Goal: Information Seeking & Learning: Learn about a topic

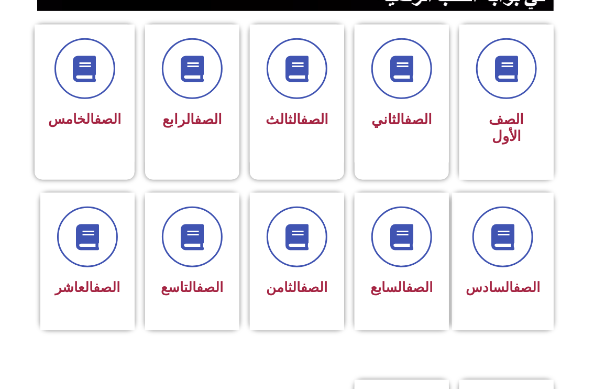
scroll to position [285, 0]
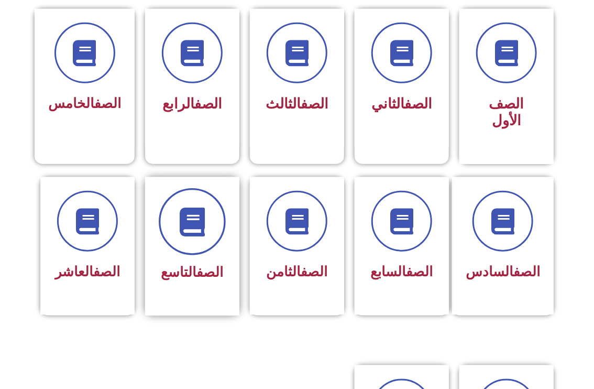
click at [204, 230] on span at bounding box center [192, 221] width 67 height 67
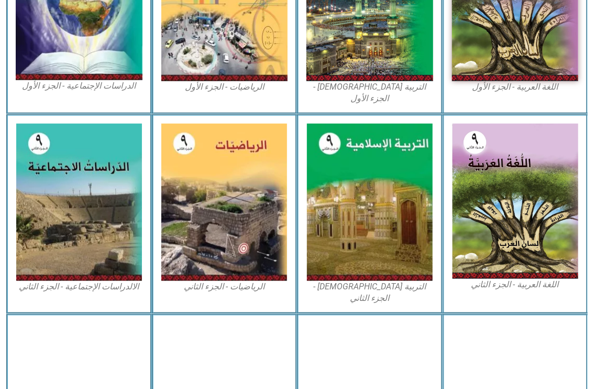
scroll to position [394, 0]
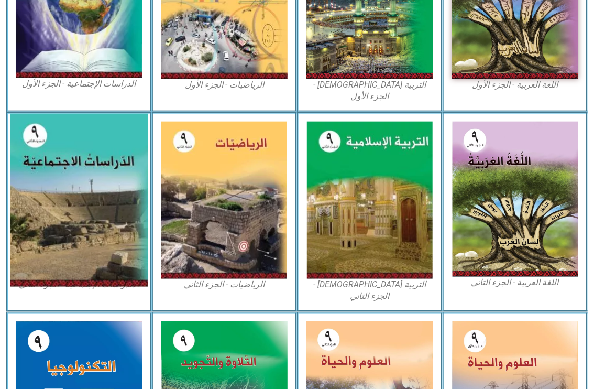
click at [80, 199] on img at bounding box center [79, 200] width 138 height 173
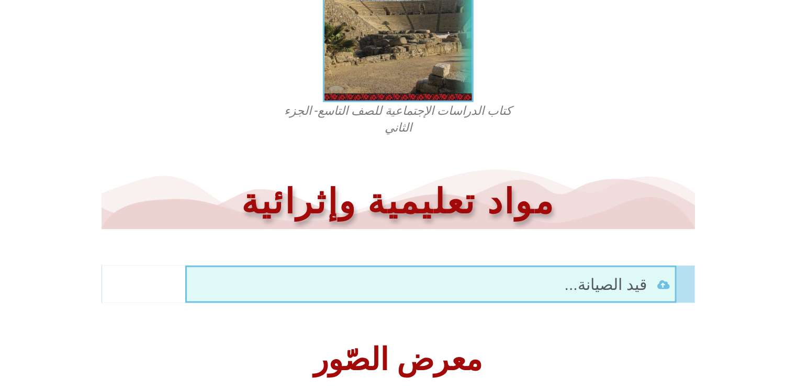
scroll to position [398, 0]
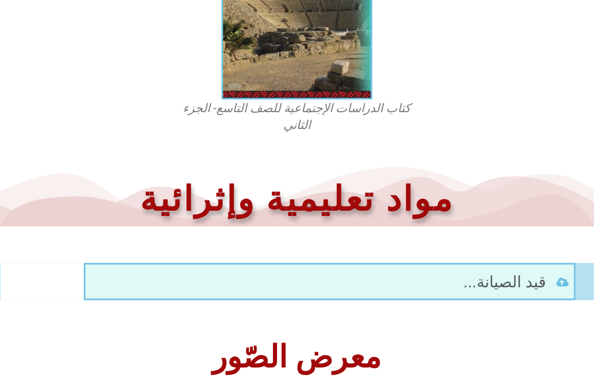
click at [302, 109] on figcaption "كتاب الدراسات الإجتماعية للصف التاسع- الجزء الثاني" at bounding box center [296, 117] width 251 height 34
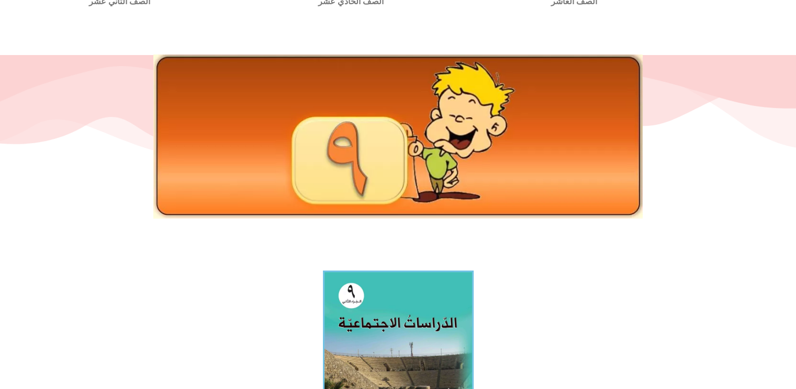
scroll to position [0, 0]
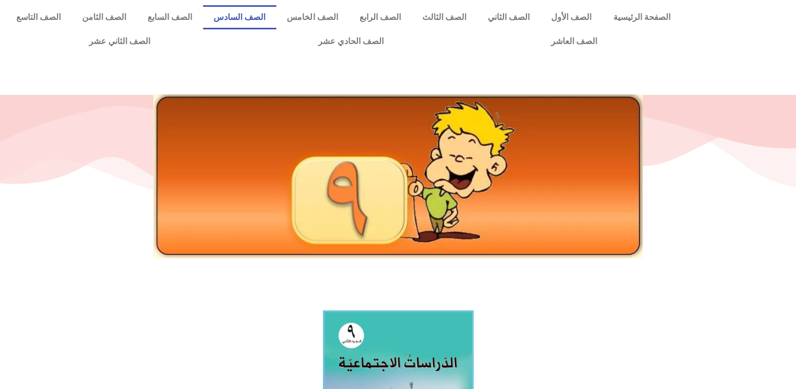
click at [276, 13] on link "الصف السادس" at bounding box center [239, 17] width 73 height 24
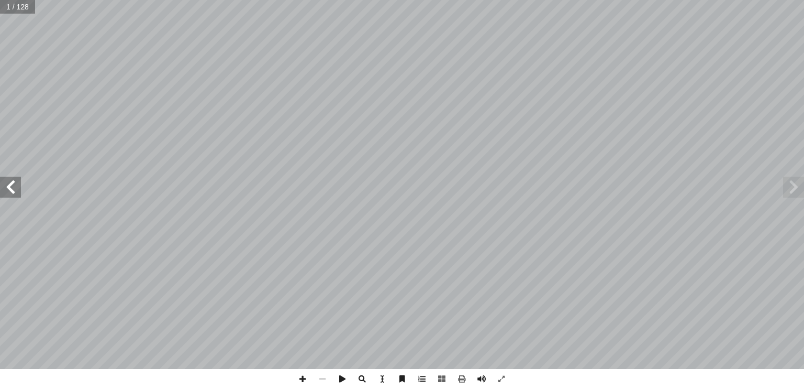
click at [13, 196] on span at bounding box center [10, 186] width 21 height 21
click at [800, 195] on span at bounding box center [793, 186] width 21 height 21
click at [792, 182] on span at bounding box center [793, 186] width 21 height 21
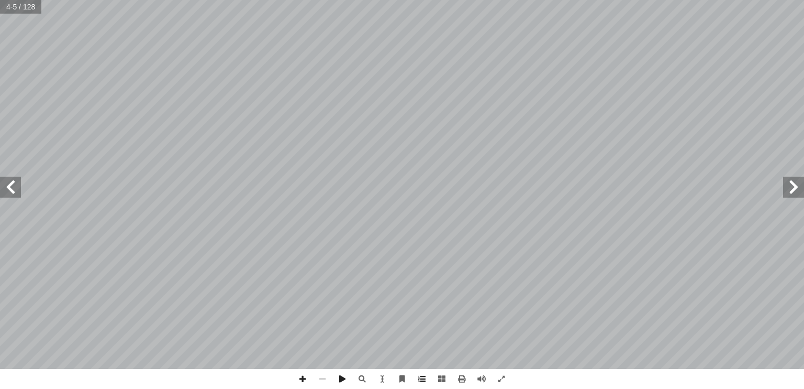
click at [425, 375] on span at bounding box center [422, 379] width 20 height 20
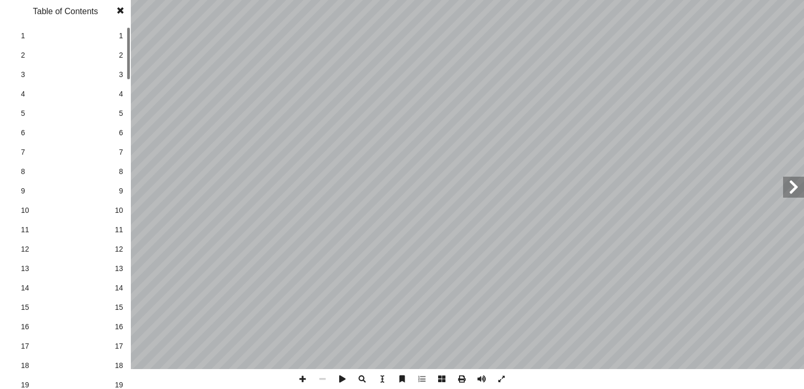
click at [118, 173] on link "8 8" at bounding box center [64, 171] width 118 height 19
click at [122, 171] on span "8" at bounding box center [121, 171] width 4 height 11
click at [23, 169] on span "8" at bounding box center [65, 171] width 89 height 11
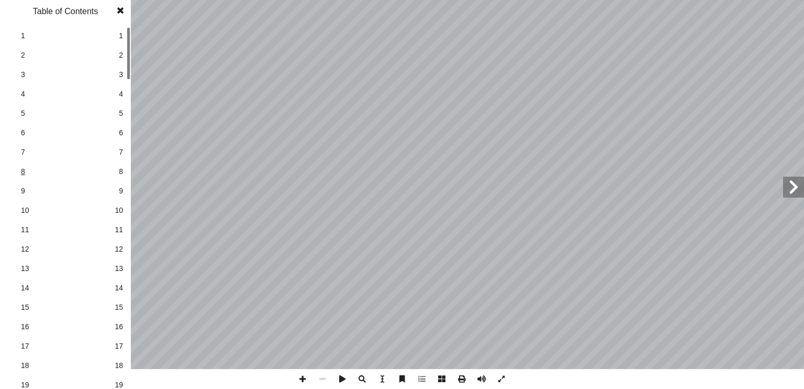
click at [23, 169] on span "8" at bounding box center [65, 171] width 89 height 11
click at [121, 13] on span at bounding box center [120, 10] width 19 height 21
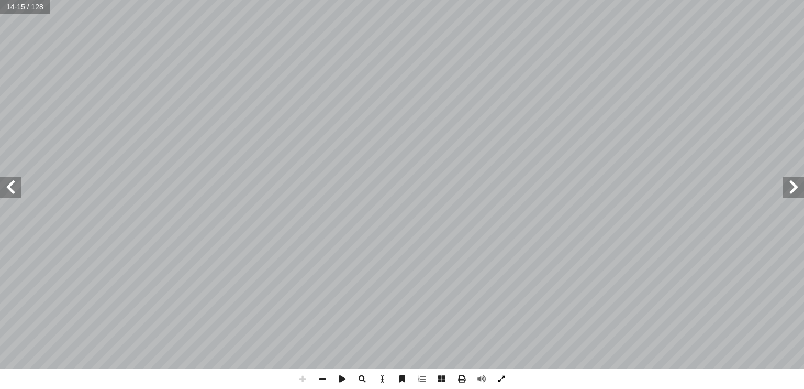
click at [501, 381] on span at bounding box center [502, 379] width 20 height 20
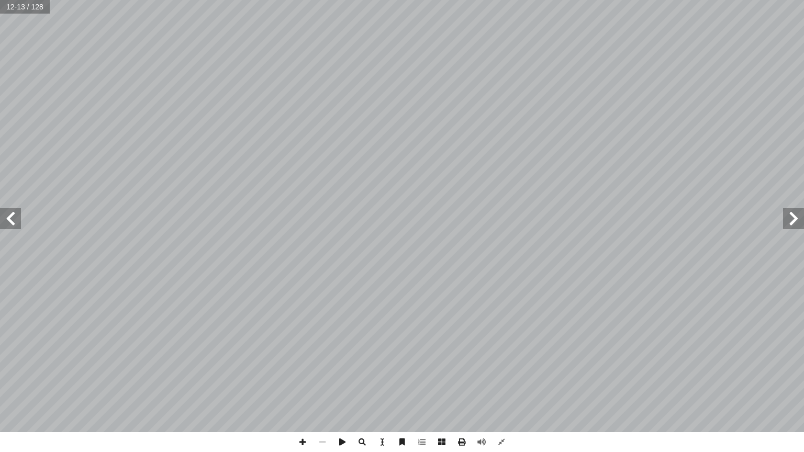
click at [20, 228] on span at bounding box center [10, 218] width 21 height 21
click at [796, 222] on span at bounding box center [793, 218] width 21 height 21
